Goal: Understand process/instructions: Learn how to perform a task or action

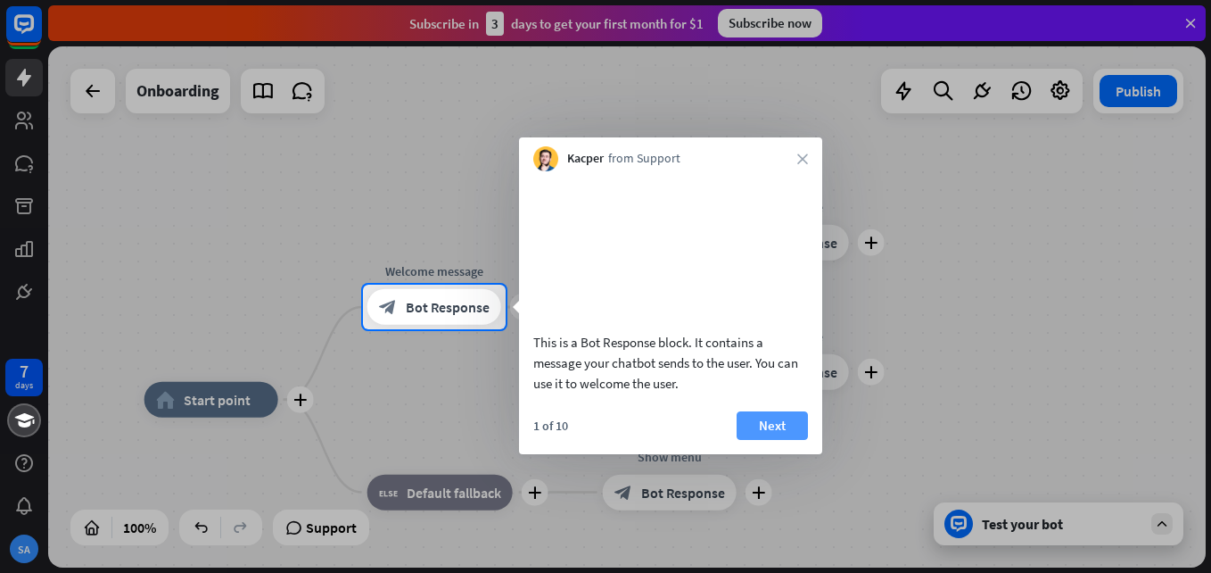
click at [780, 440] on button "Next" at bounding box center [772, 425] width 71 height 29
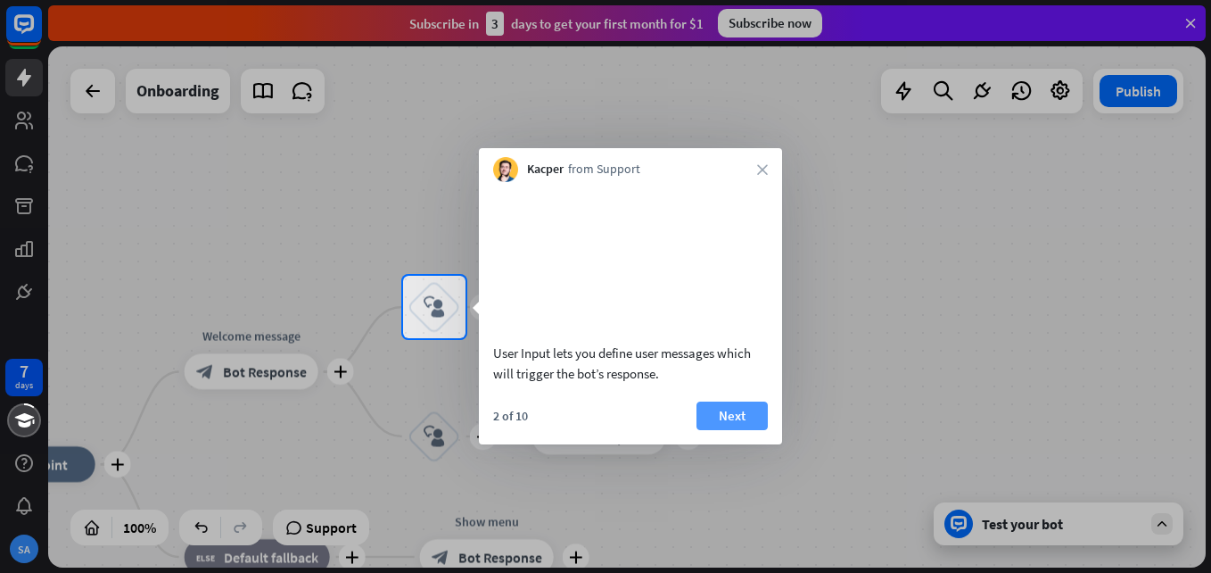
click at [742, 430] on button "Next" at bounding box center [732, 415] width 71 height 29
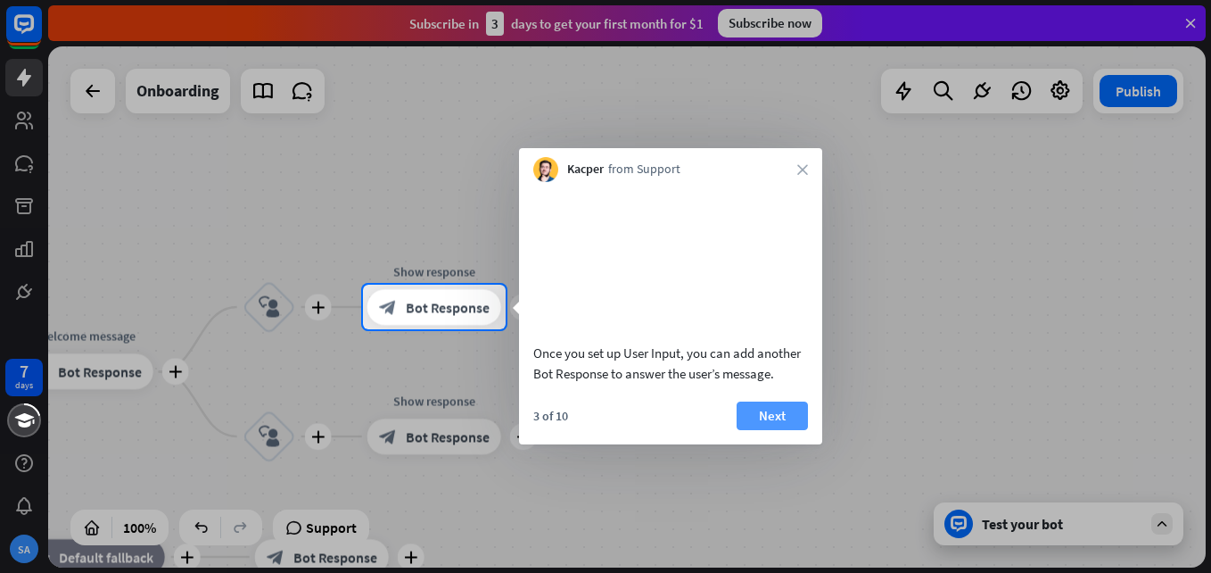
click at [787, 430] on button "Next" at bounding box center [772, 415] width 71 height 29
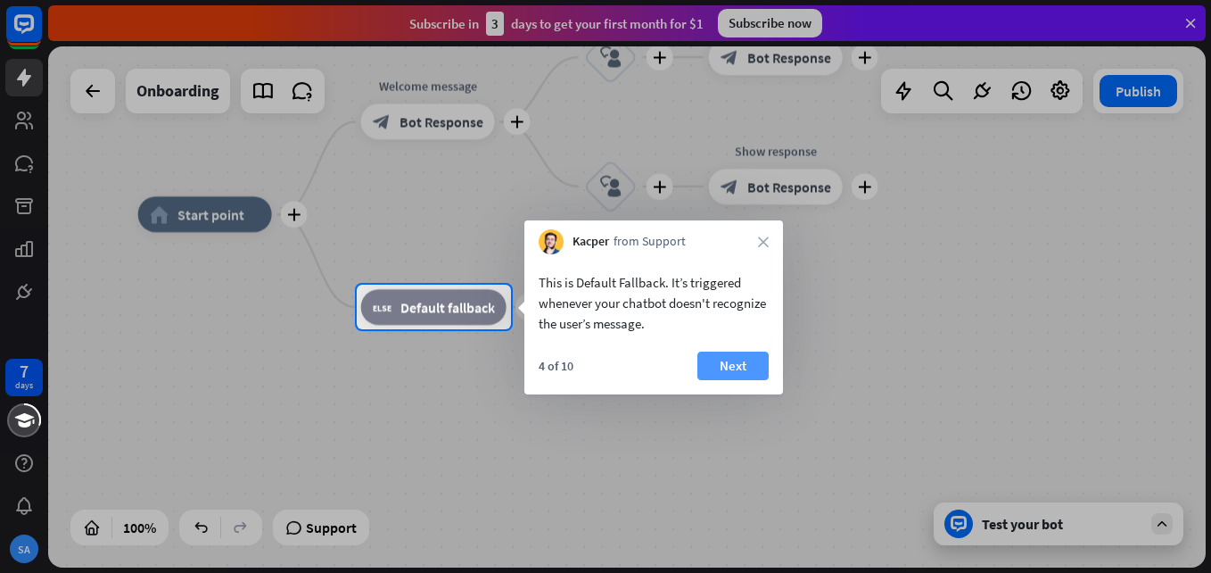
click at [736, 372] on button "Next" at bounding box center [733, 365] width 71 height 29
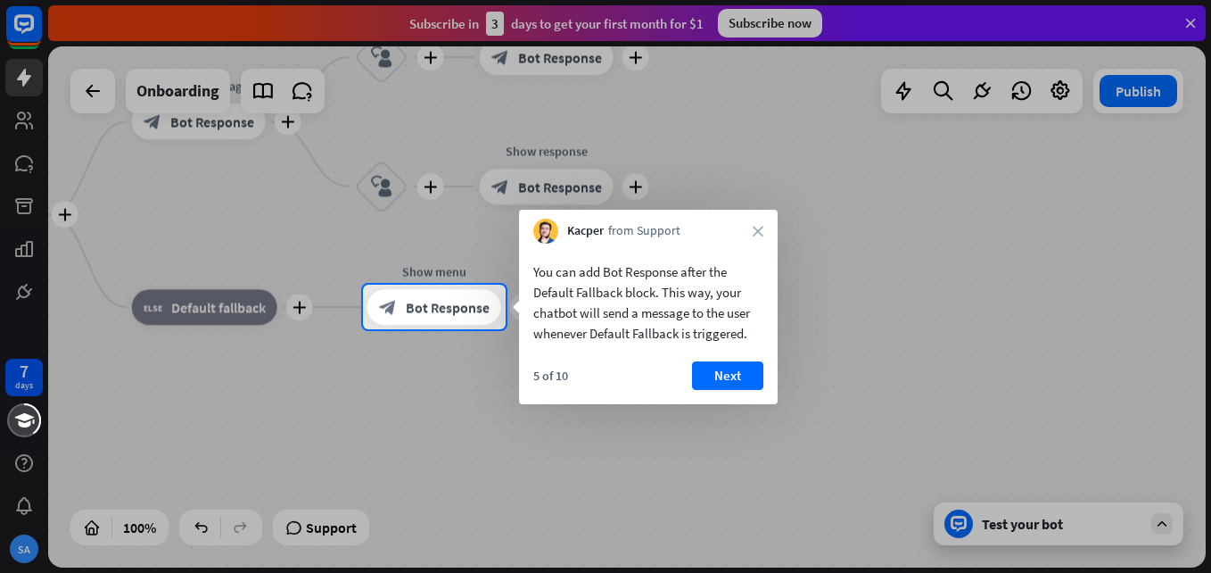
click at [736, 372] on button "Next" at bounding box center [727, 375] width 71 height 29
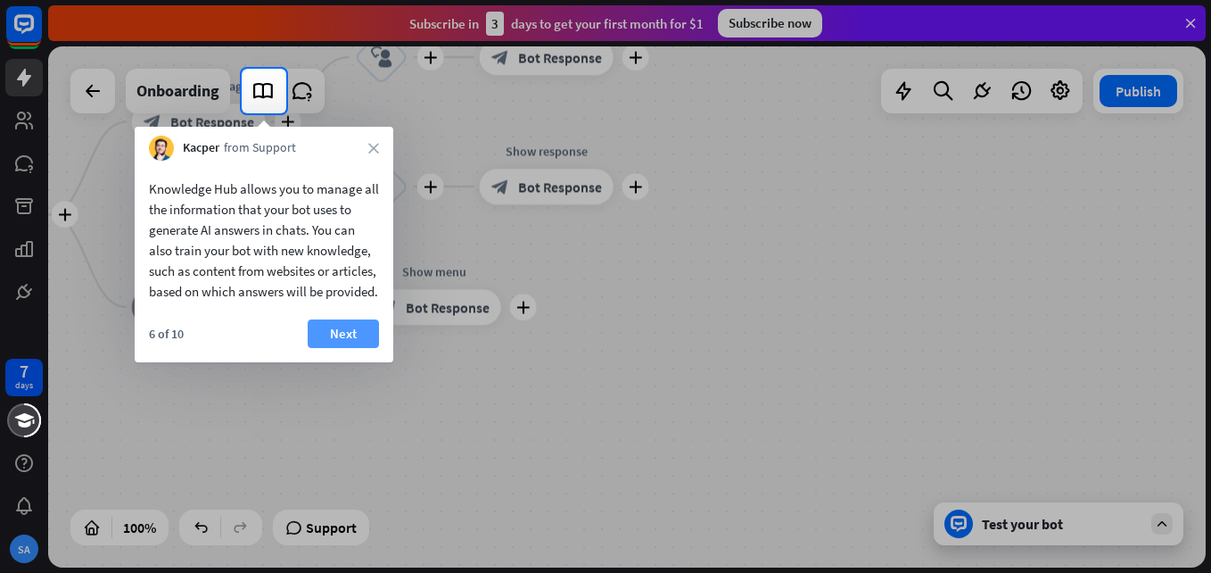
click at [335, 348] on button "Next" at bounding box center [343, 333] width 71 height 29
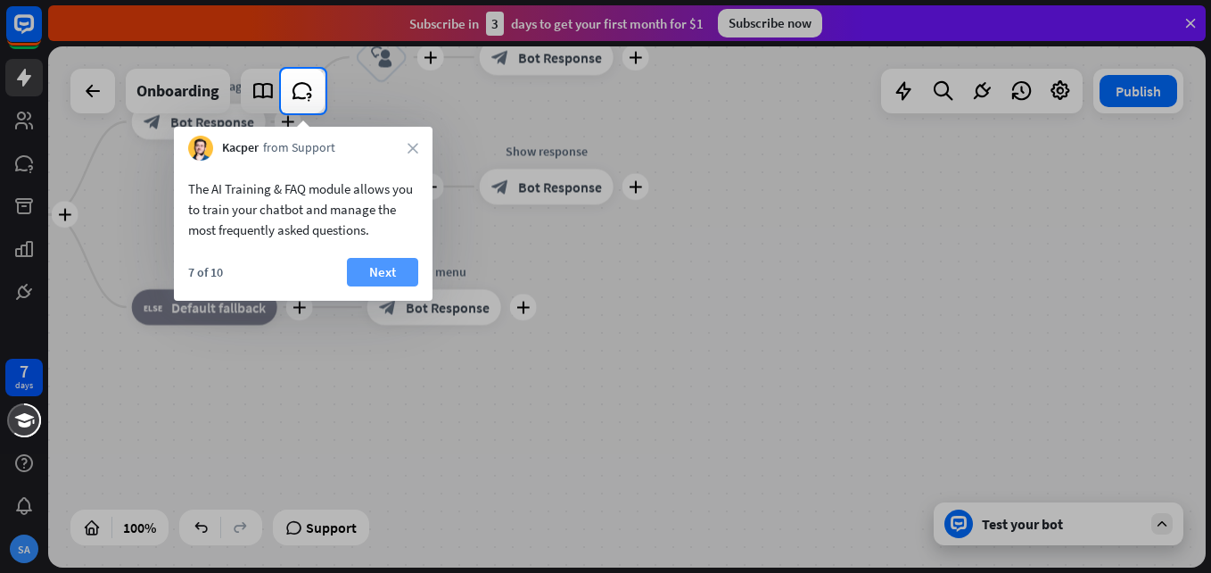
click at [393, 269] on button "Next" at bounding box center [382, 272] width 71 height 29
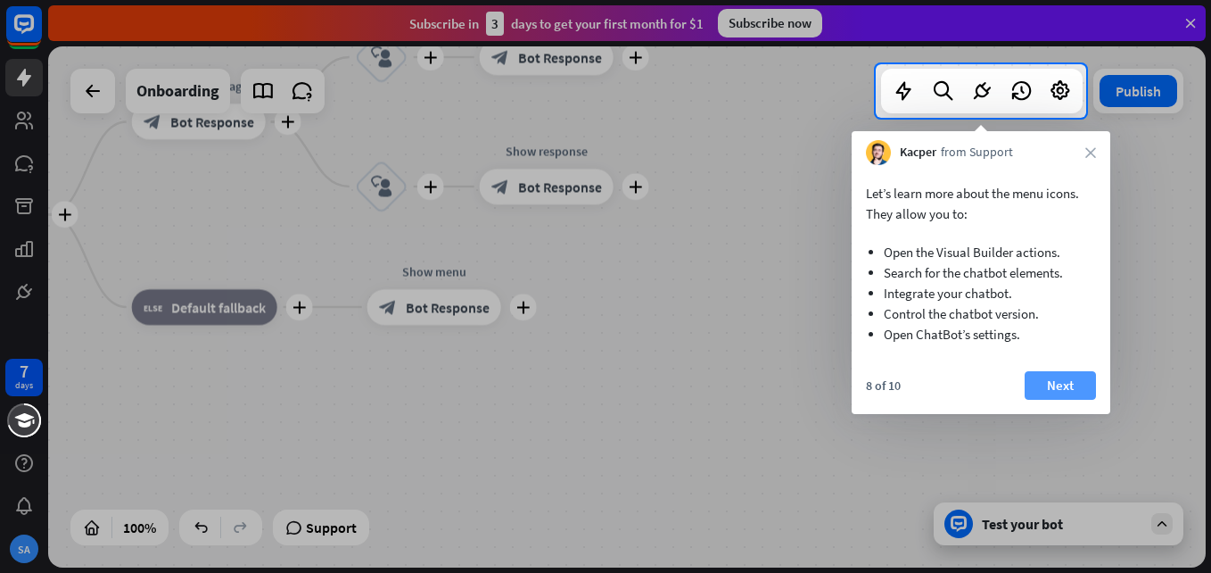
click at [1052, 383] on button "Next" at bounding box center [1060, 385] width 71 height 29
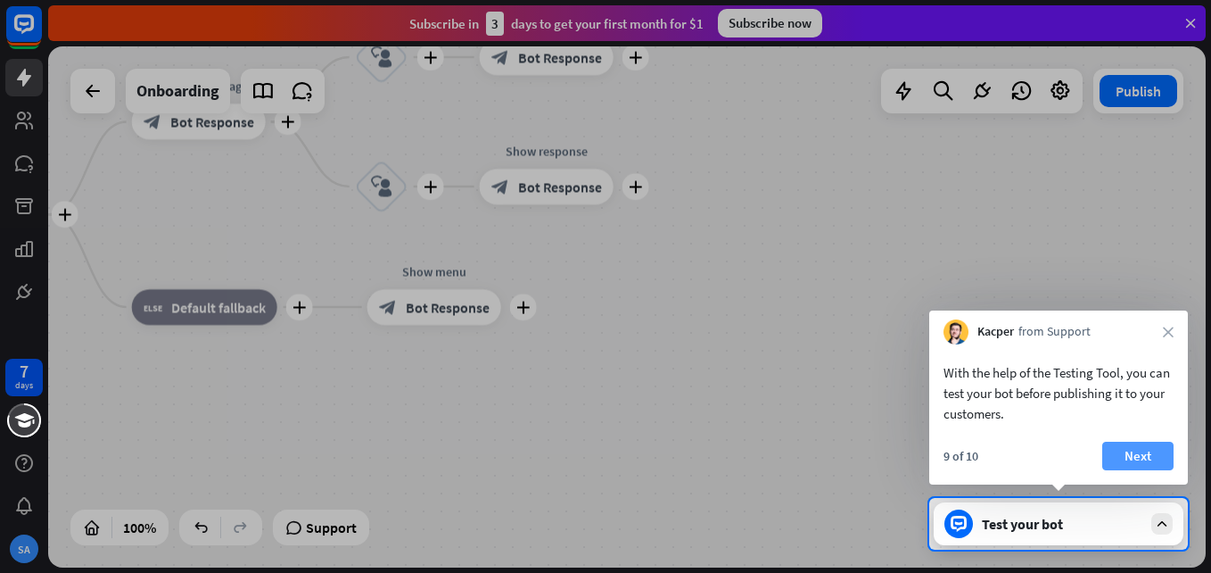
click at [1153, 461] on button "Next" at bounding box center [1138, 456] width 71 height 29
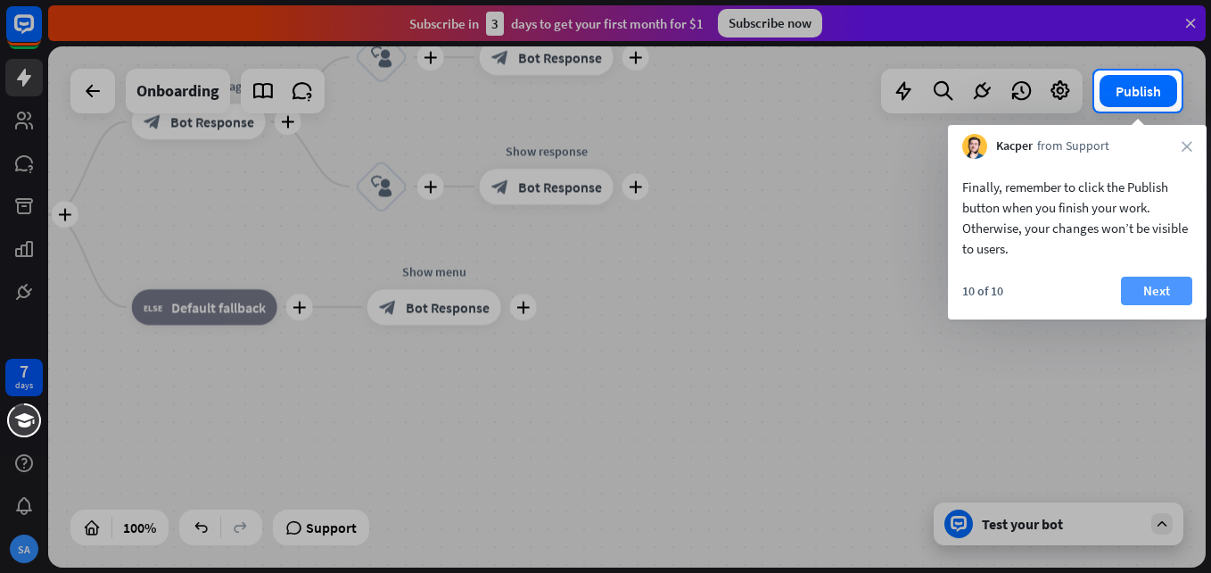
click at [1157, 285] on button "Next" at bounding box center [1156, 291] width 71 height 29
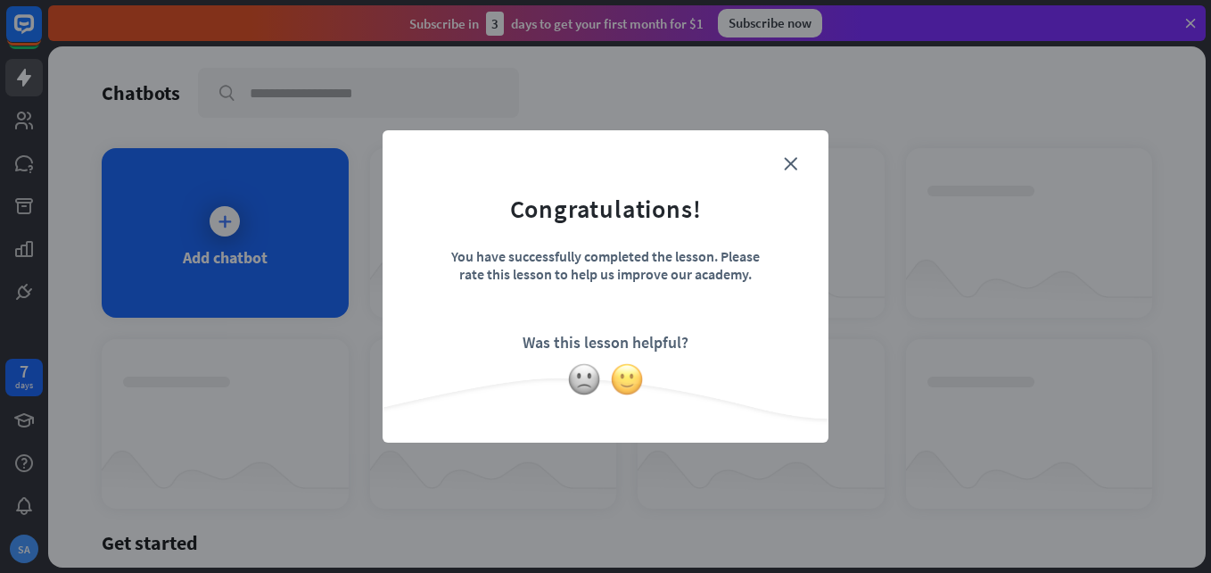
click at [624, 382] on img at bounding box center [627, 379] width 34 height 34
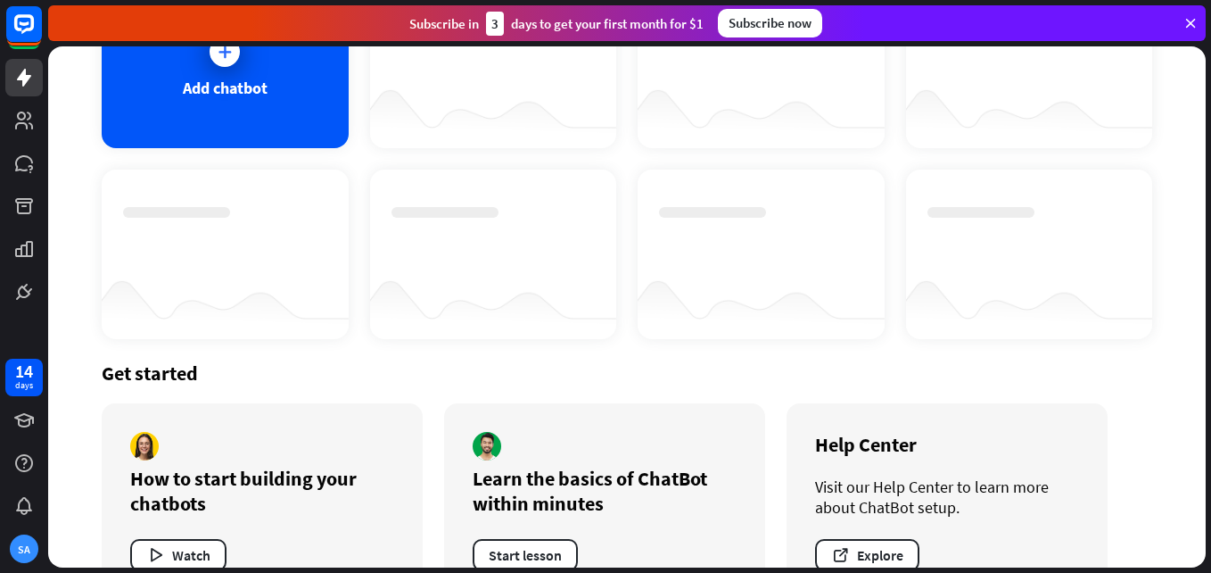
scroll to position [223, 0]
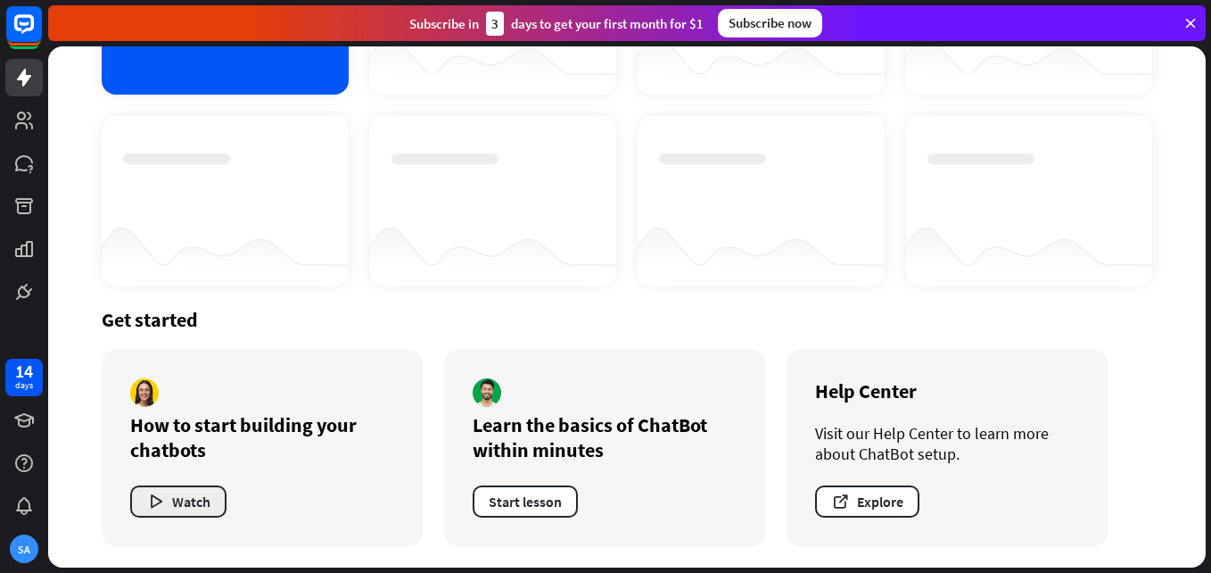
click at [193, 497] on button "Watch" at bounding box center [178, 501] width 96 height 32
